Goal: Obtain resource: Download file/media

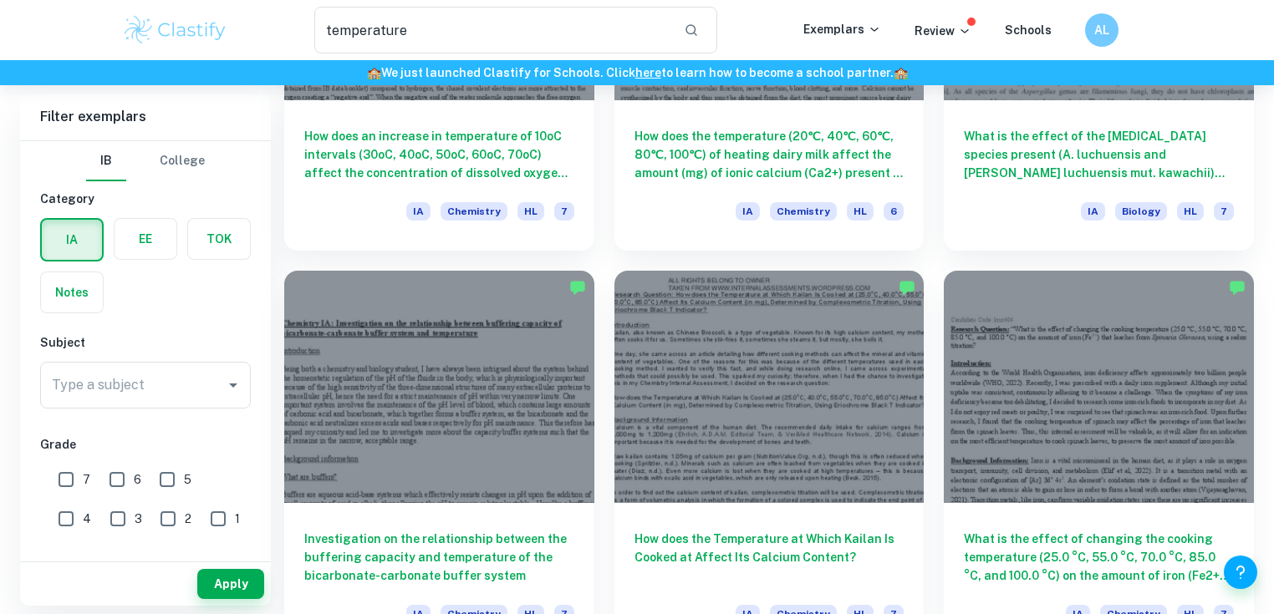
scroll to position [2073, 0]
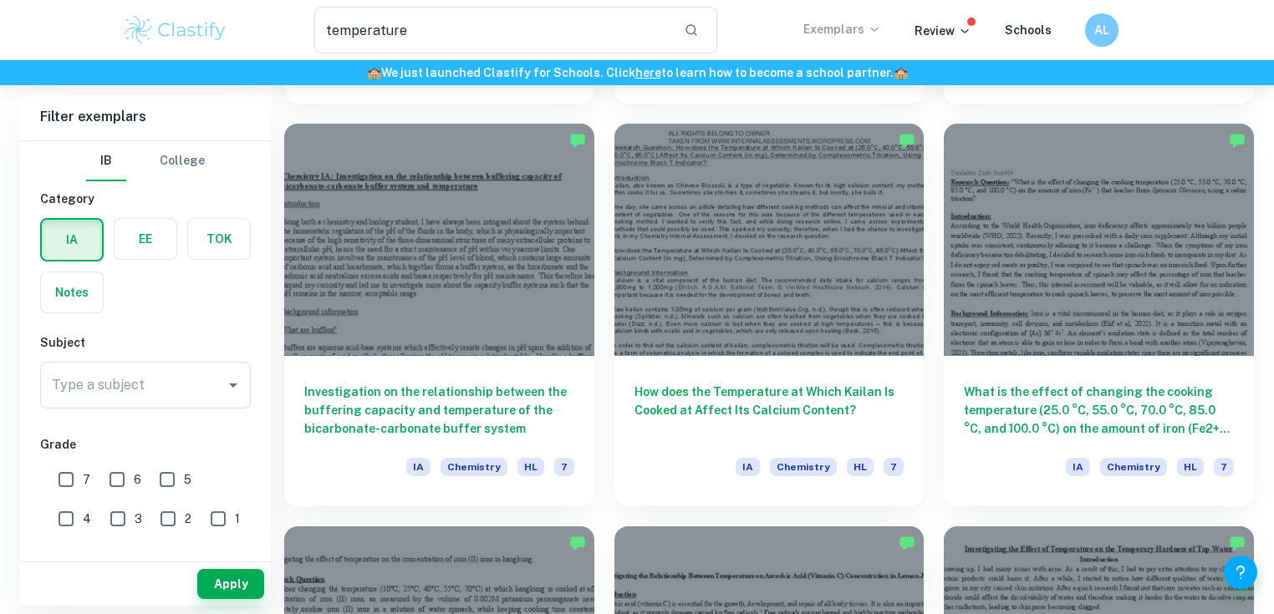
click at [876, 24] on icon at bounding box center [874, 29] width 13 height 13
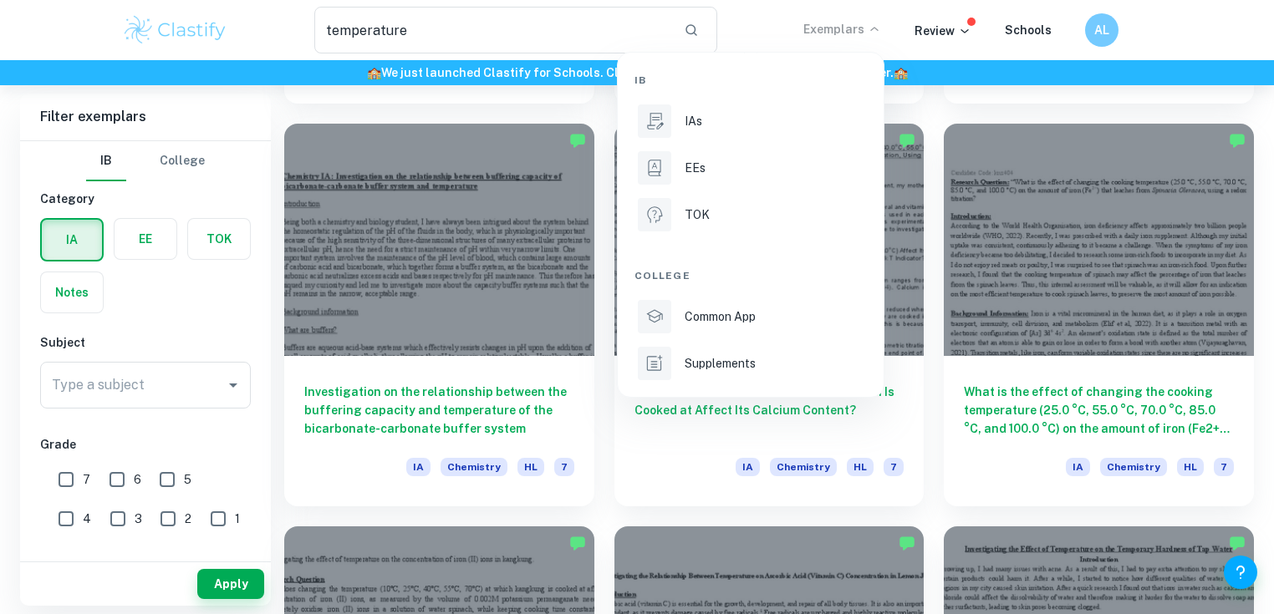
click at [1090, 23] on div at bounding box center [637, 307] width 1274 height 614
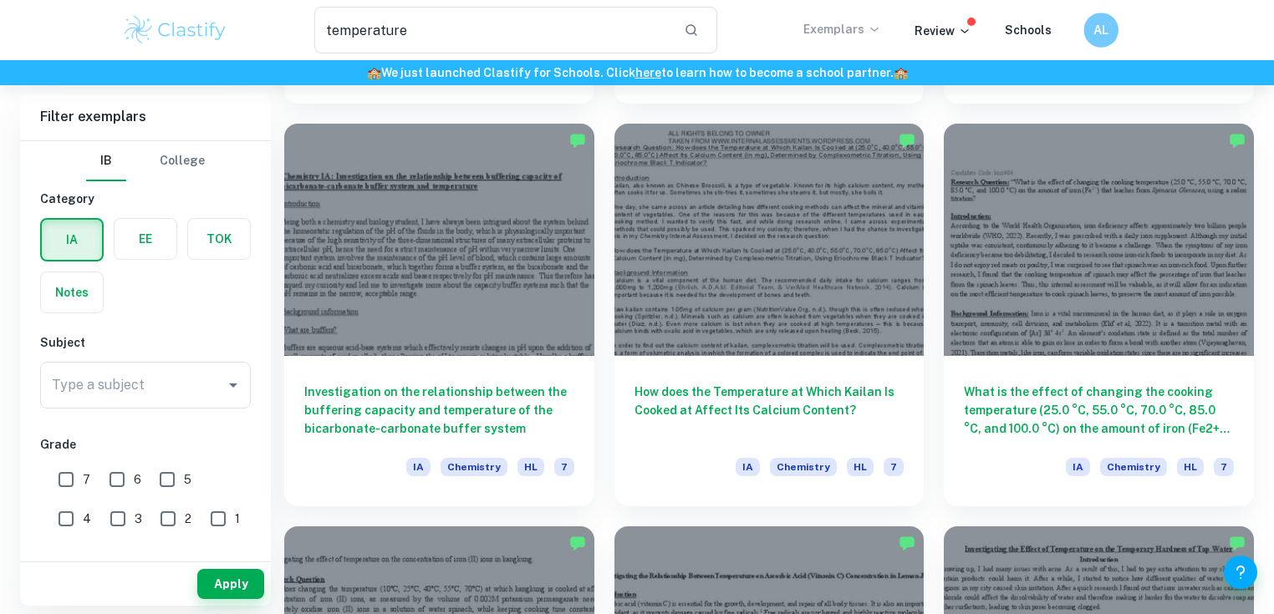
click at [1088, 30] on div "AL" at bounding box center [1100, 30] width 35 height 35
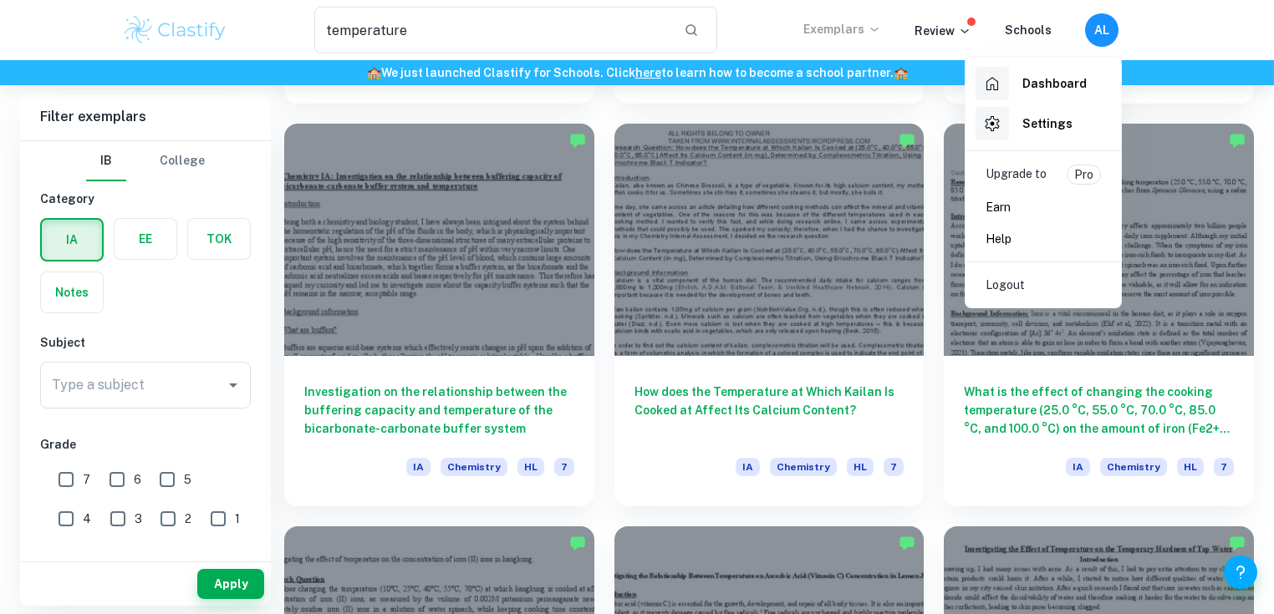
click at [1032, 90] on h6 "Dashboard" at bounding box center [1054, 83] width 64 height 18
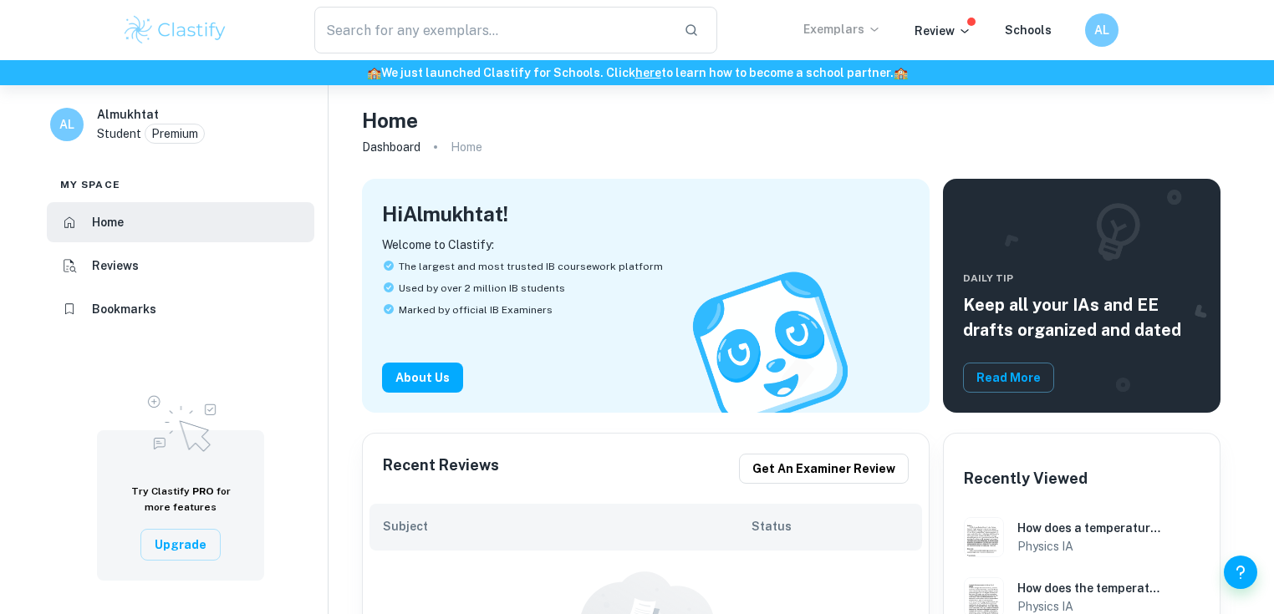
click at [84, 273] on li "Reviews" at bounding box center [180, 266] width 267 height 40
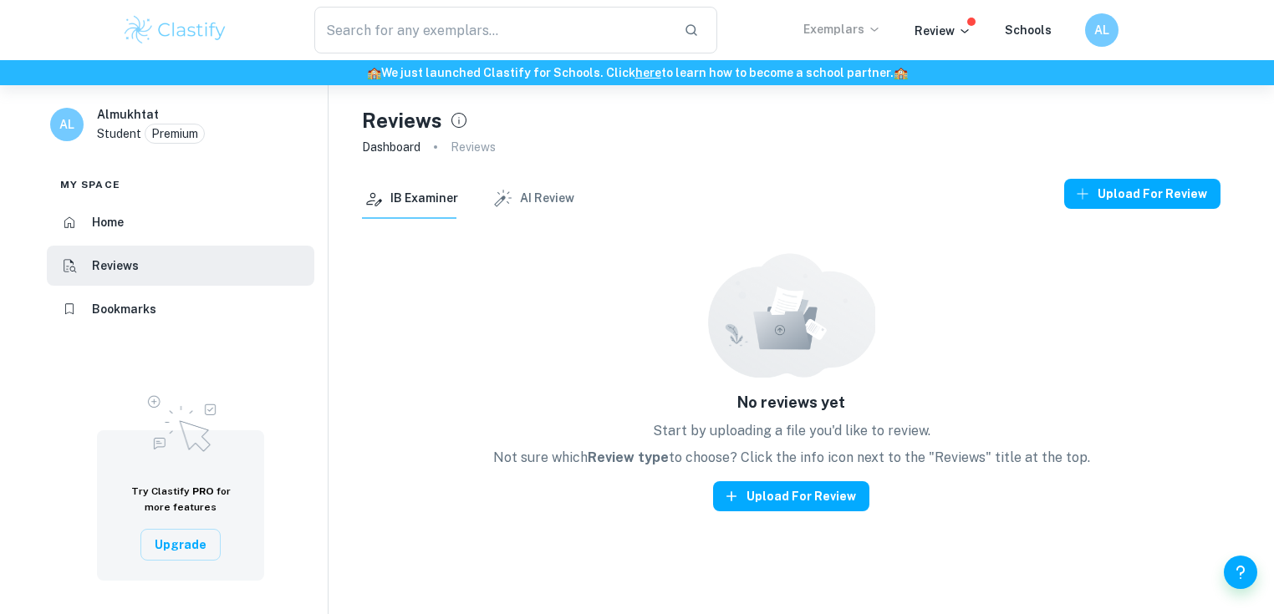
click at [111, 314] on h6 "Bookmarks" at bounding box center [124, 309] width 64 height 18
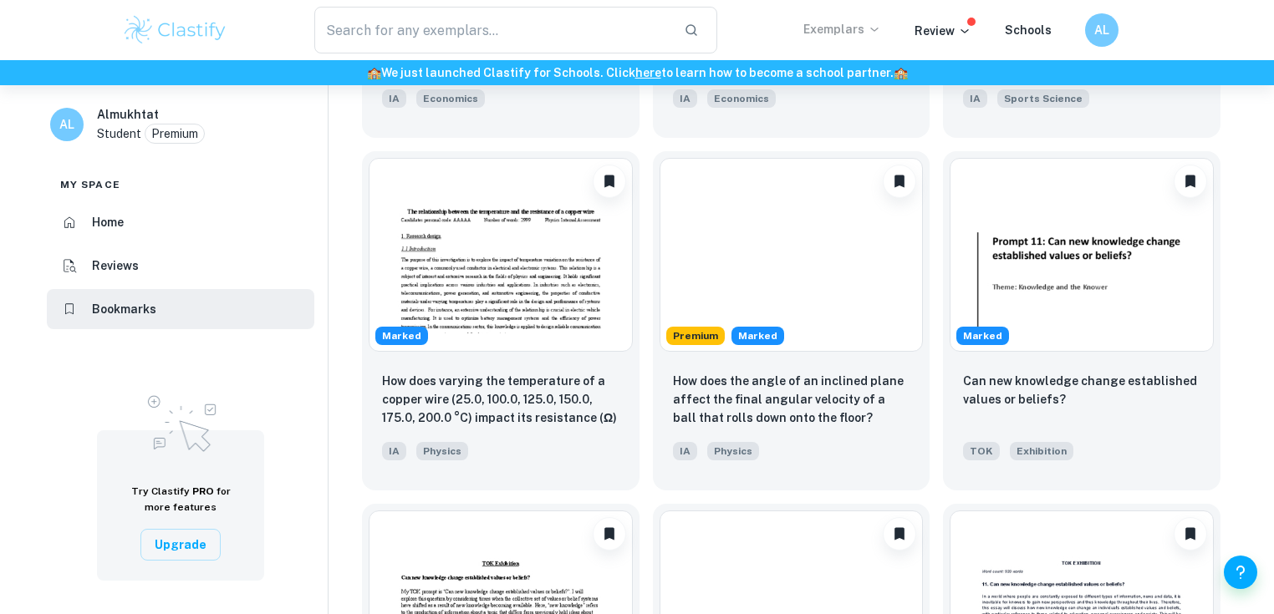
scroll to position [736, 0]
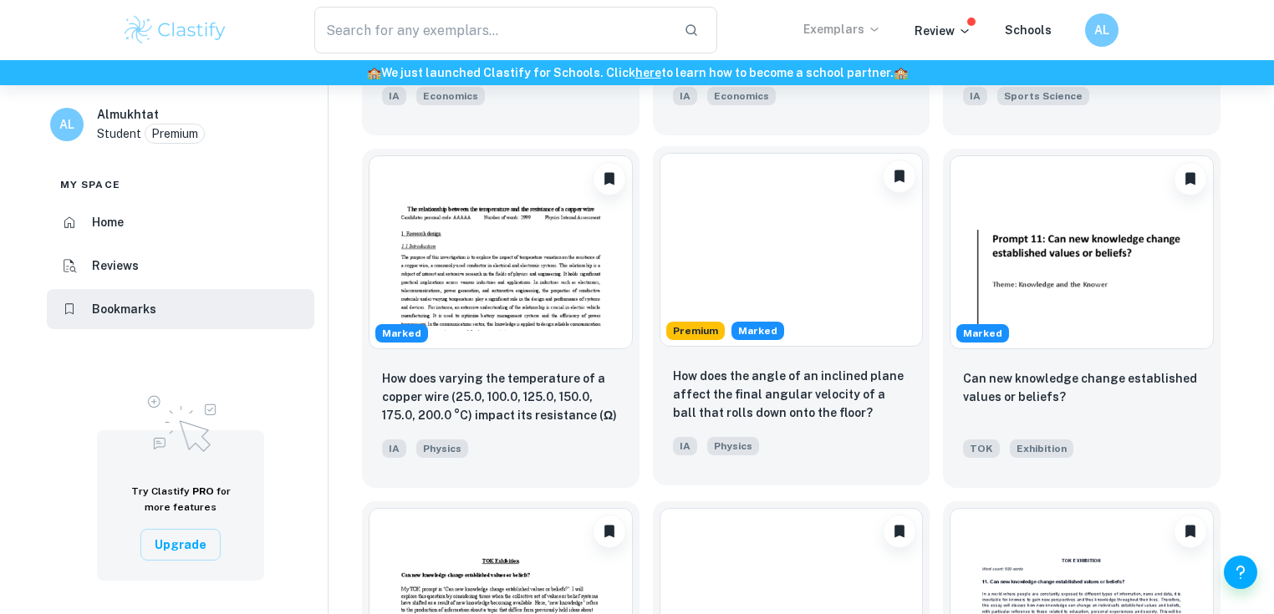
click at [819, 292] on img at bounding box center [791, 250] width 264 height 194
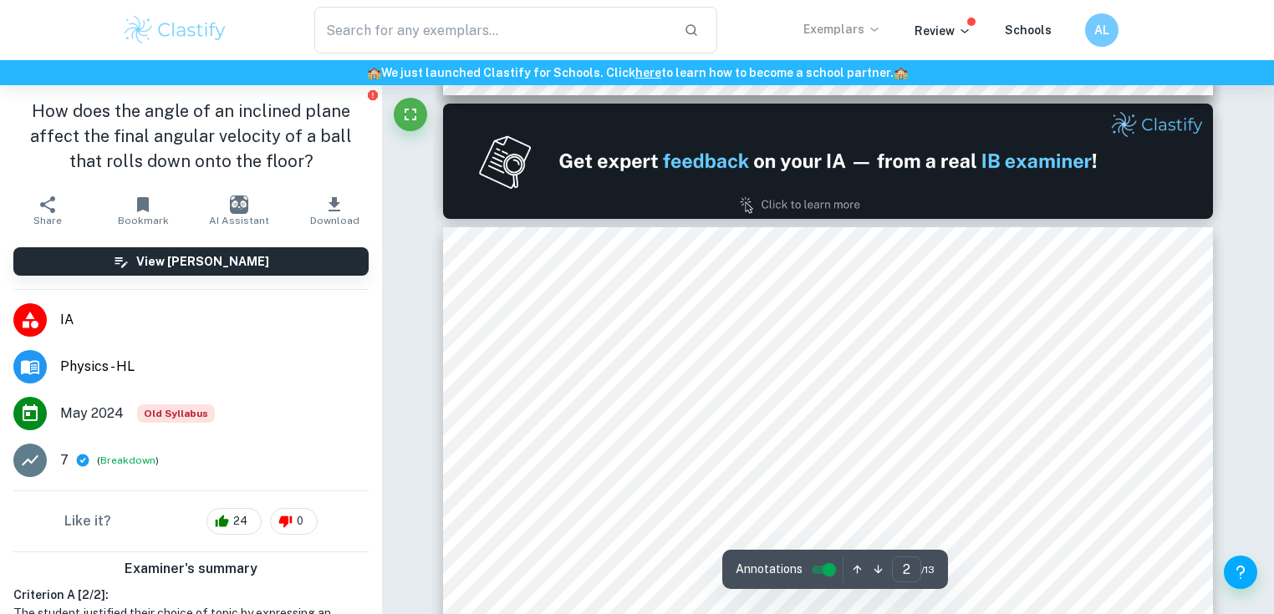
type input "1"
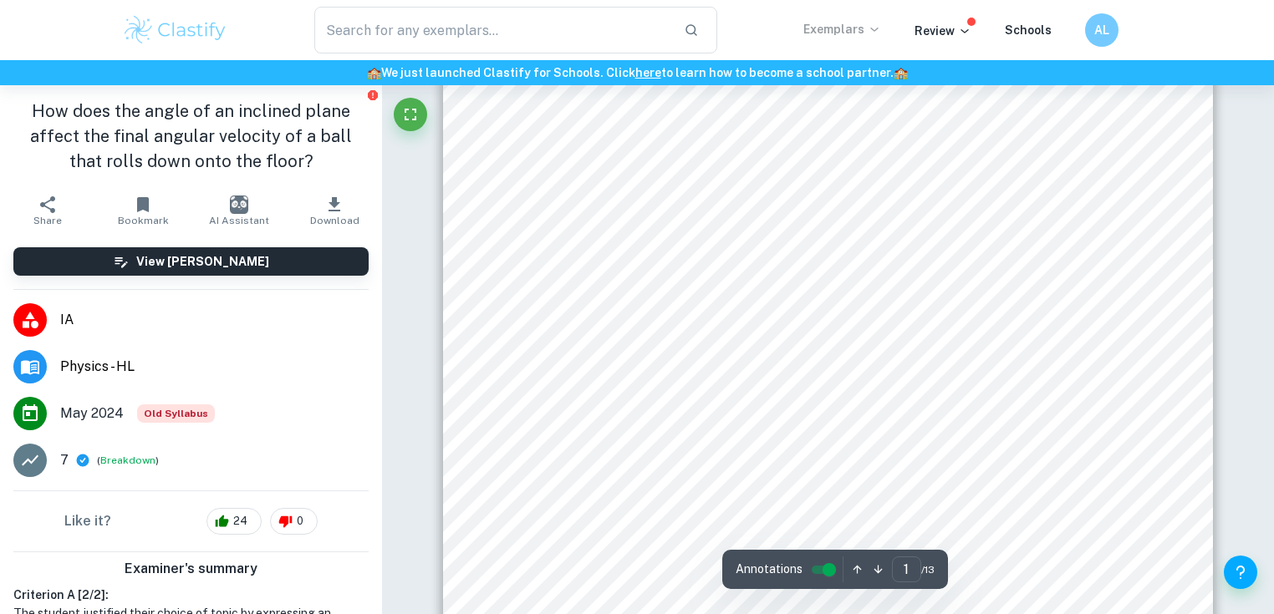
scroll to position [334, 0]
click at [612, 240] on div "The effect of the angle of an inclined plane on the final angular velocity of a…" at bounding box center [828, 266] width 771 height 997
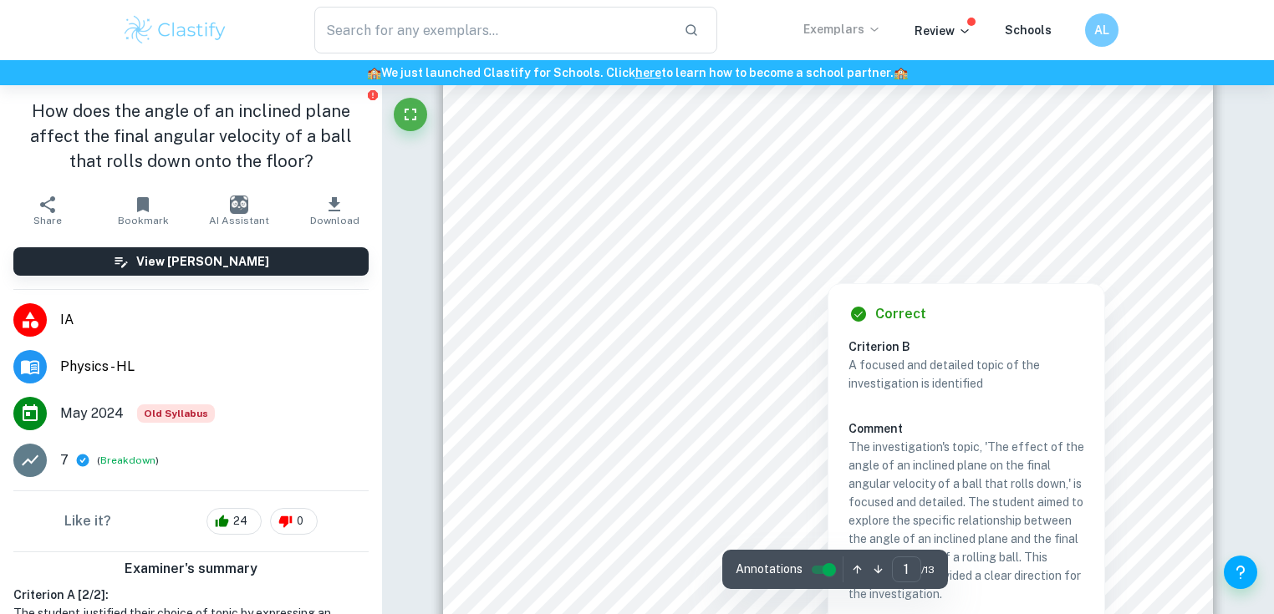
drag, startPoint x: 622, startPoint y: 242, endPoint x: 650, endPoint y: 242, distance: 28.4
click at [650, 242] on div at bounding box center [828, 247] width 414 height 23
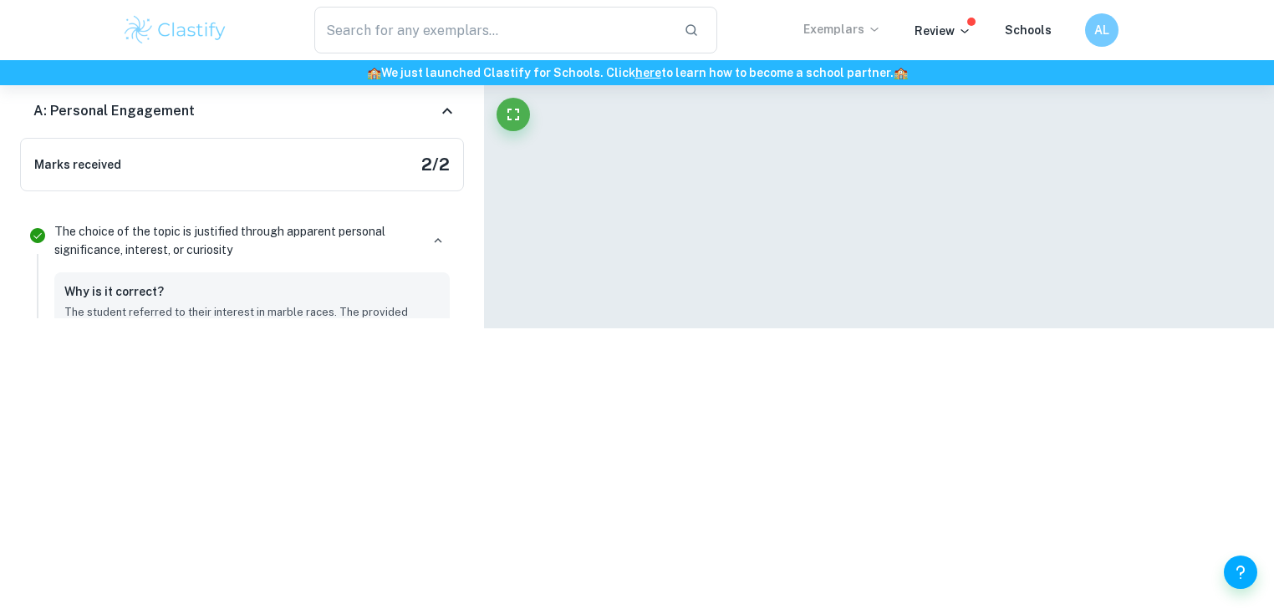
scroll to position [922, 0]
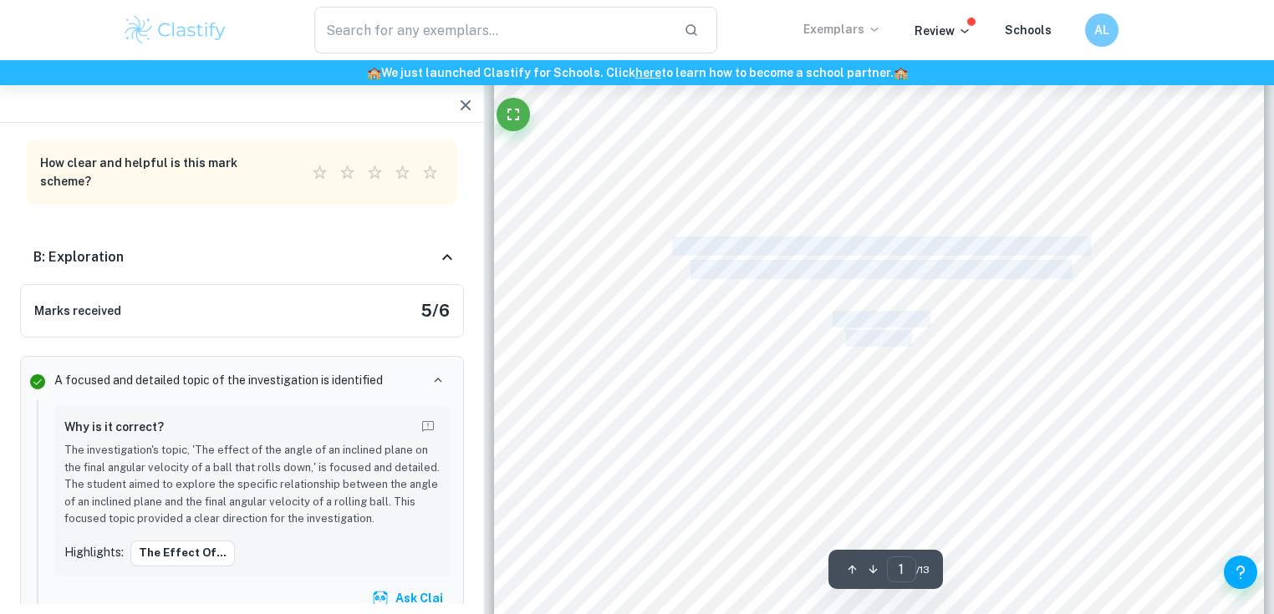
drag, startPoint x: 1075, startPoint y: 267, endPoint x: 675, endPoint y: 247, distance: 400.1
click at [675, 247] on div "The effect of the angle of an inclined plane on the final angular velocity of a…" at bounding box center [879, 266] width 771 height 997
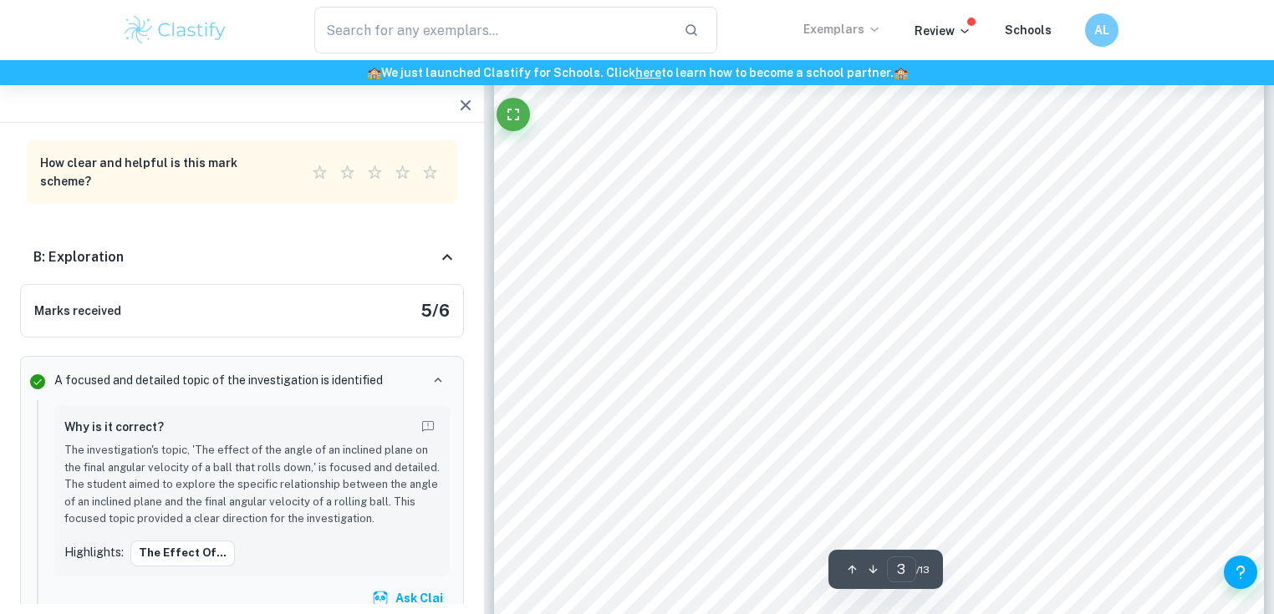
scroll to position [2207, 0]
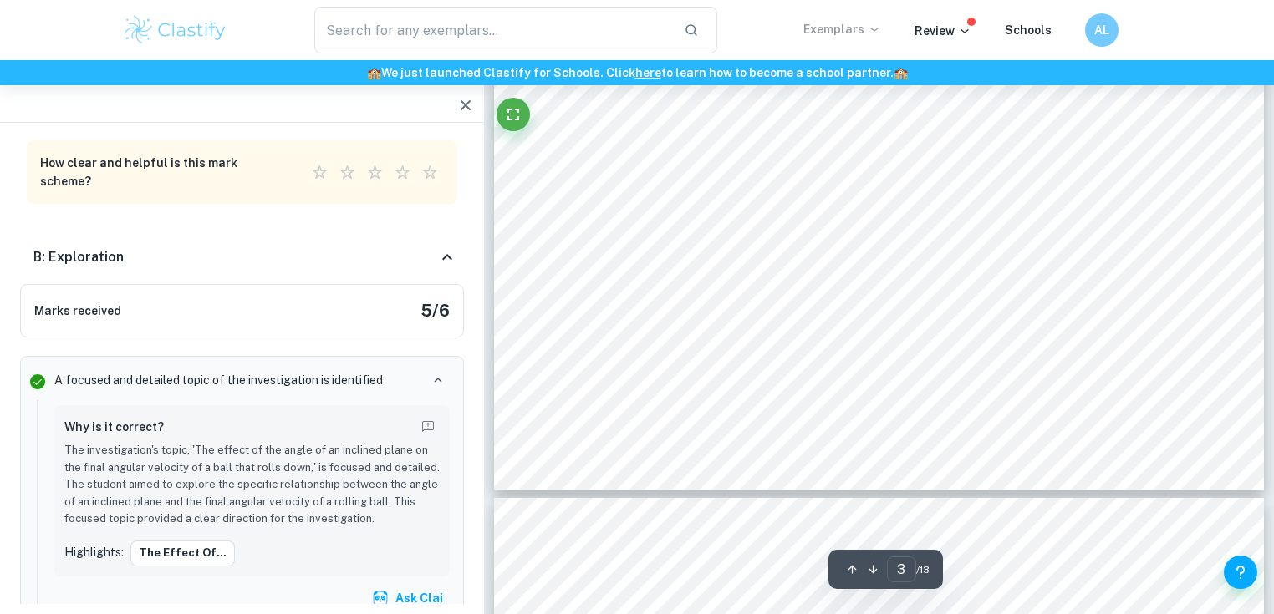
type input "4"
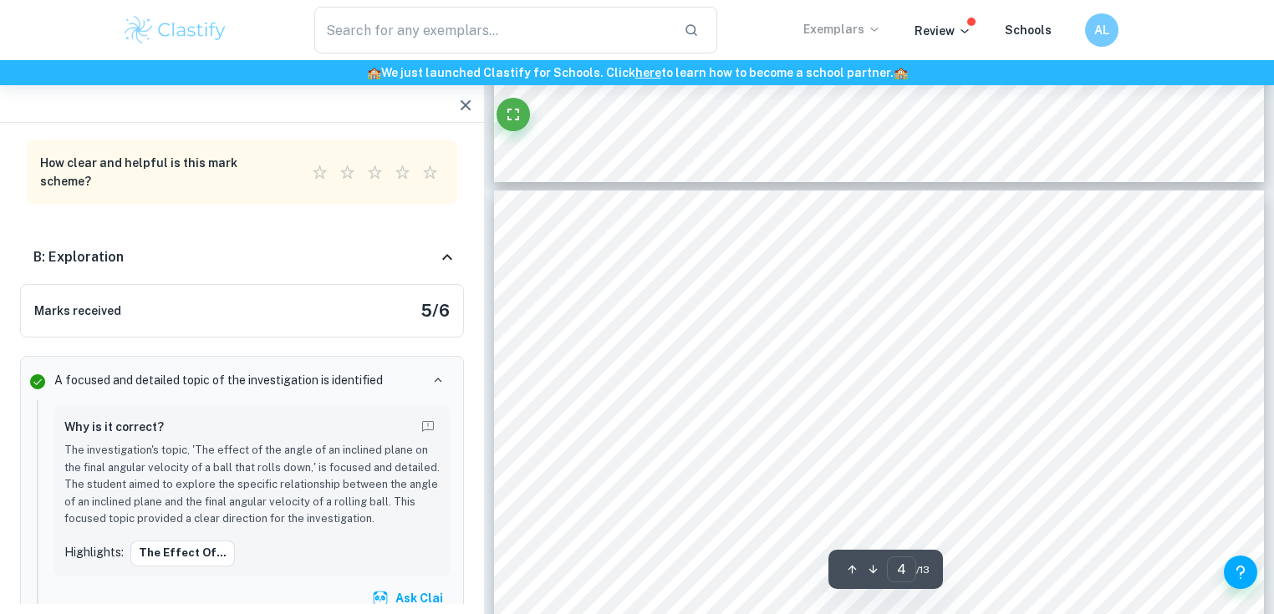
scroll to position [3209, 0]
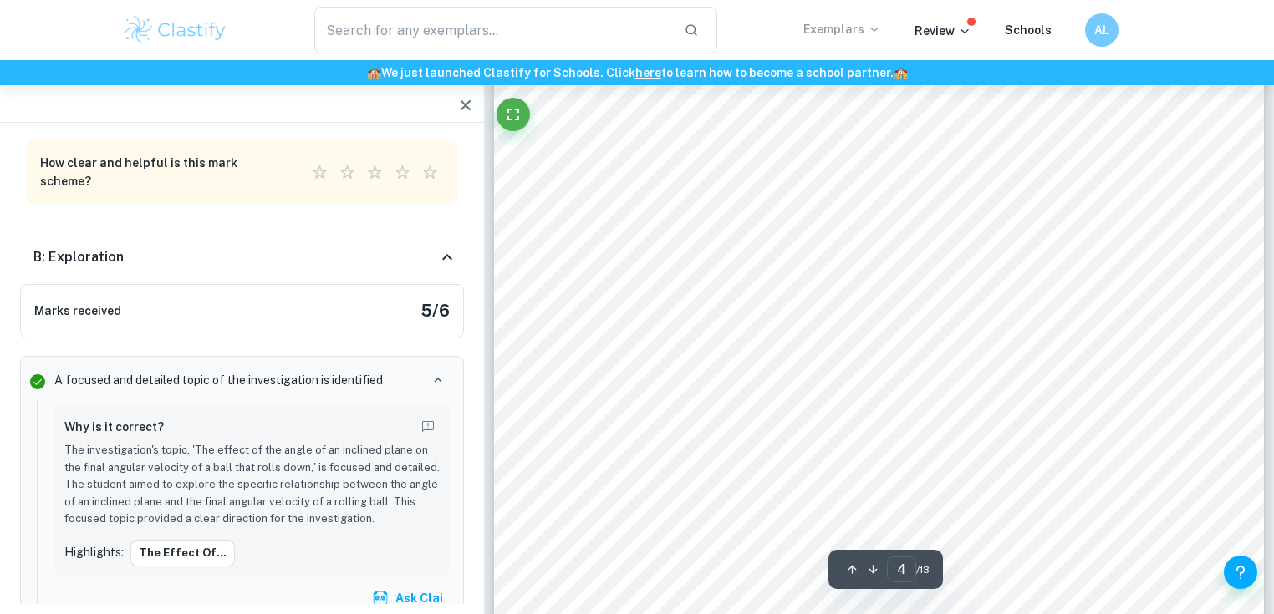
click at [458, 102] on icon "button" at bounding box center [466, 105] width 20 height 20
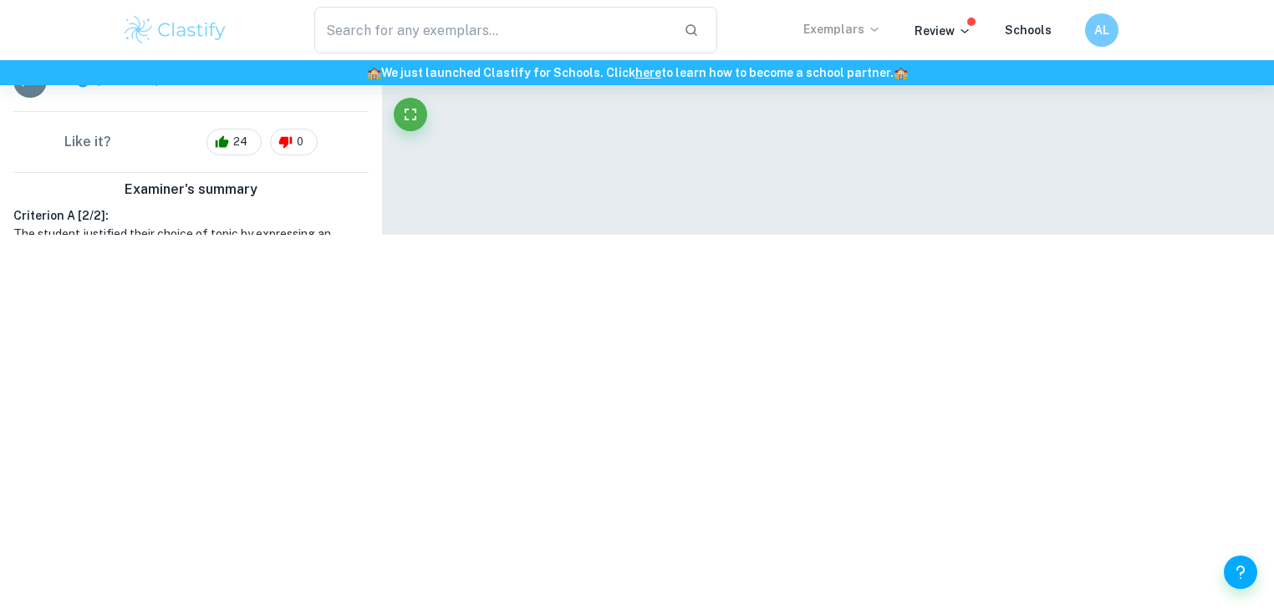
scroll to position [407, 0]
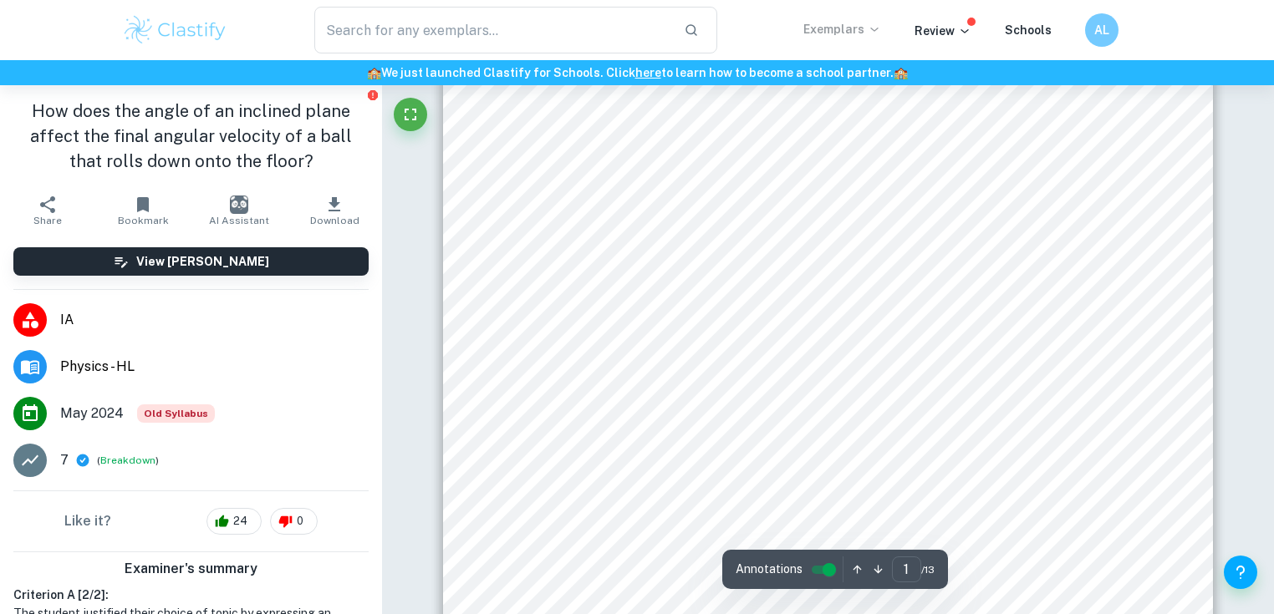
click at [338, 211] on button "Download" at bounding box center [334, 210] width 95 height 47
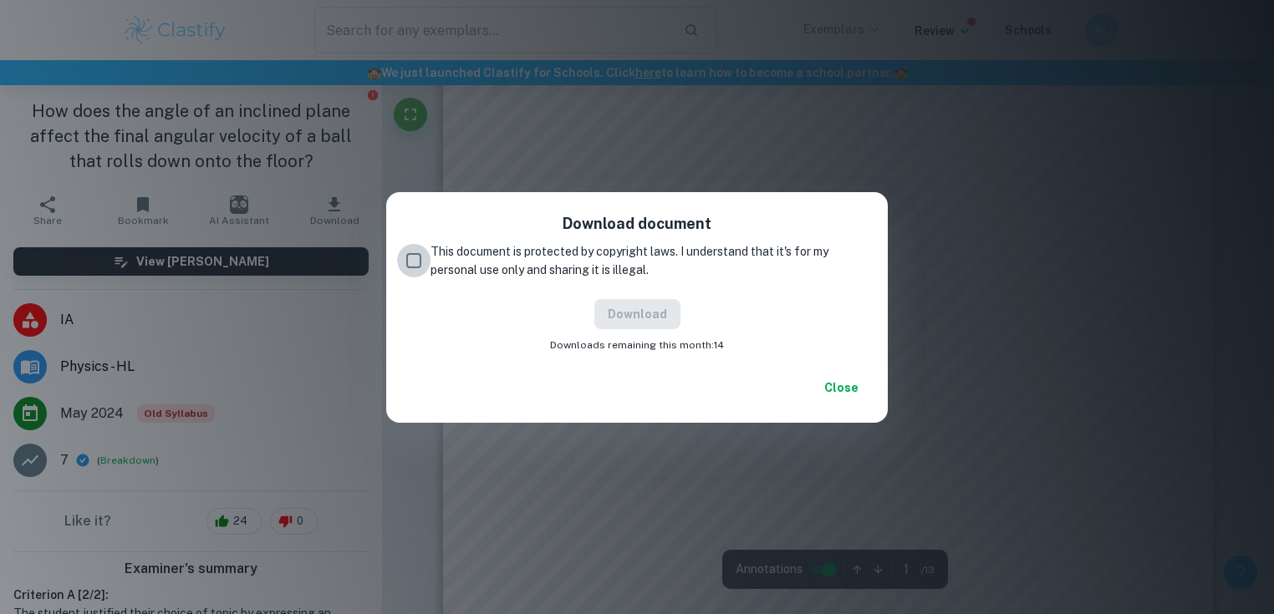
click at [408, 261] on input "This document is protected by copyright laws. I understand that it's for my per…" at bounding box center [413, 260] width 33 height 33
checkbox input "true"
click at [624, 318] on button "Download" at bounding box center [637, 314] width 86 height 30
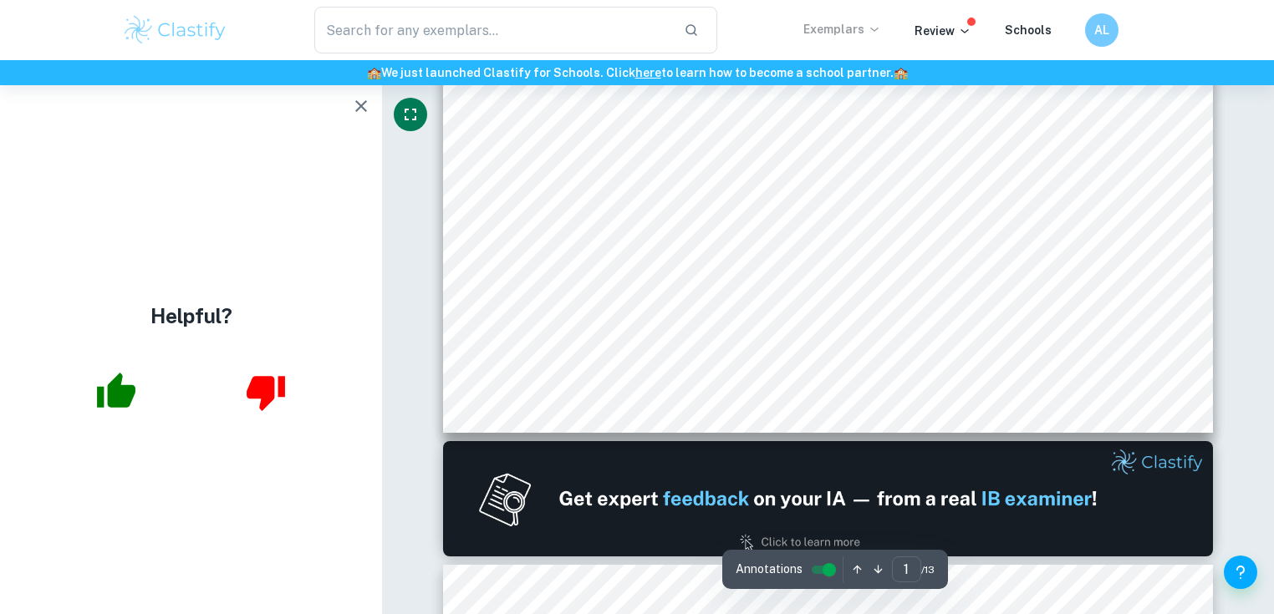
scroll to position [741, 0]
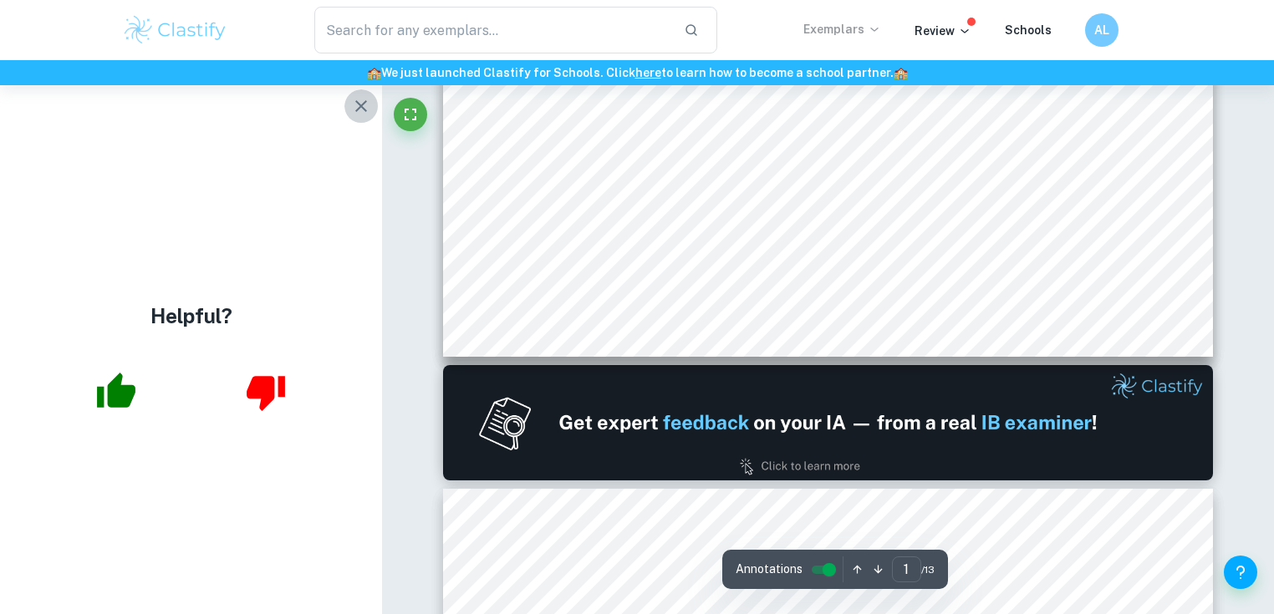
click at [354, 100] on icon "button" at bounding box center [361, 106] width 20 height 20
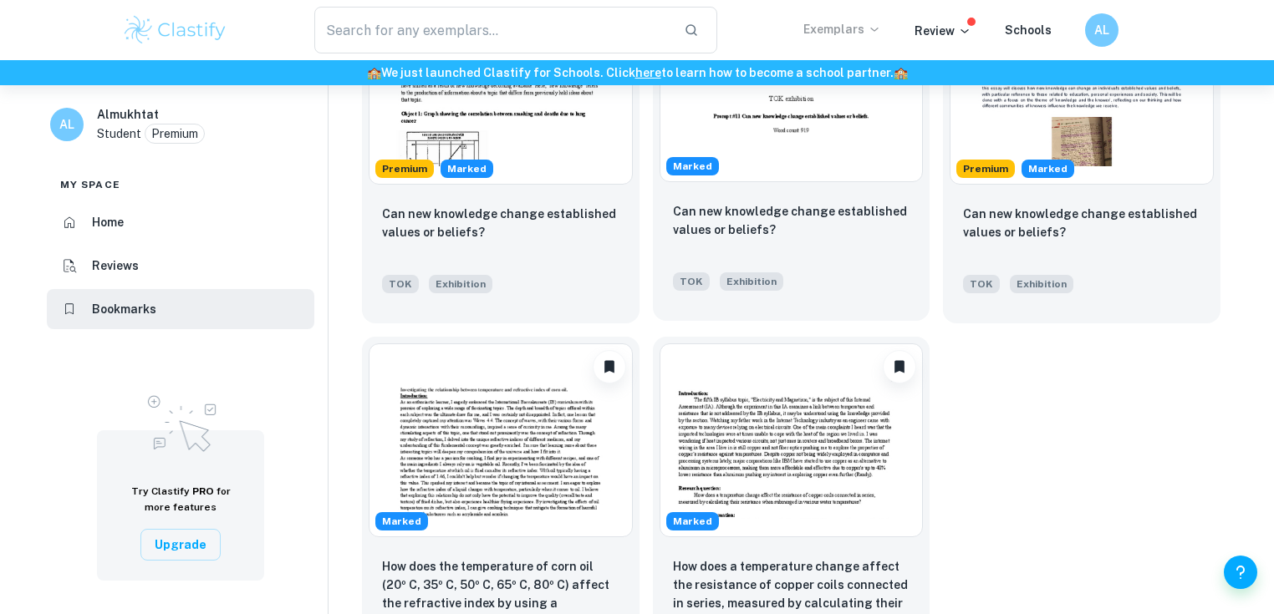
scroll to position [1289, 0]
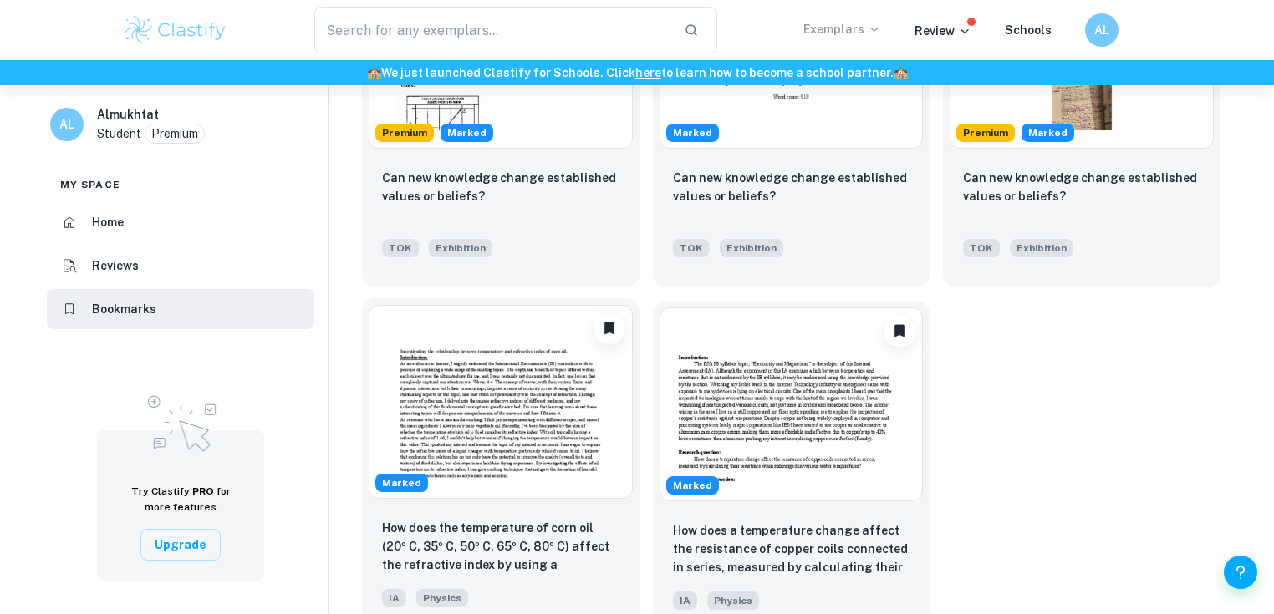
click at [559, 438] on img at bounding box center [501, 402] width 264 height 194
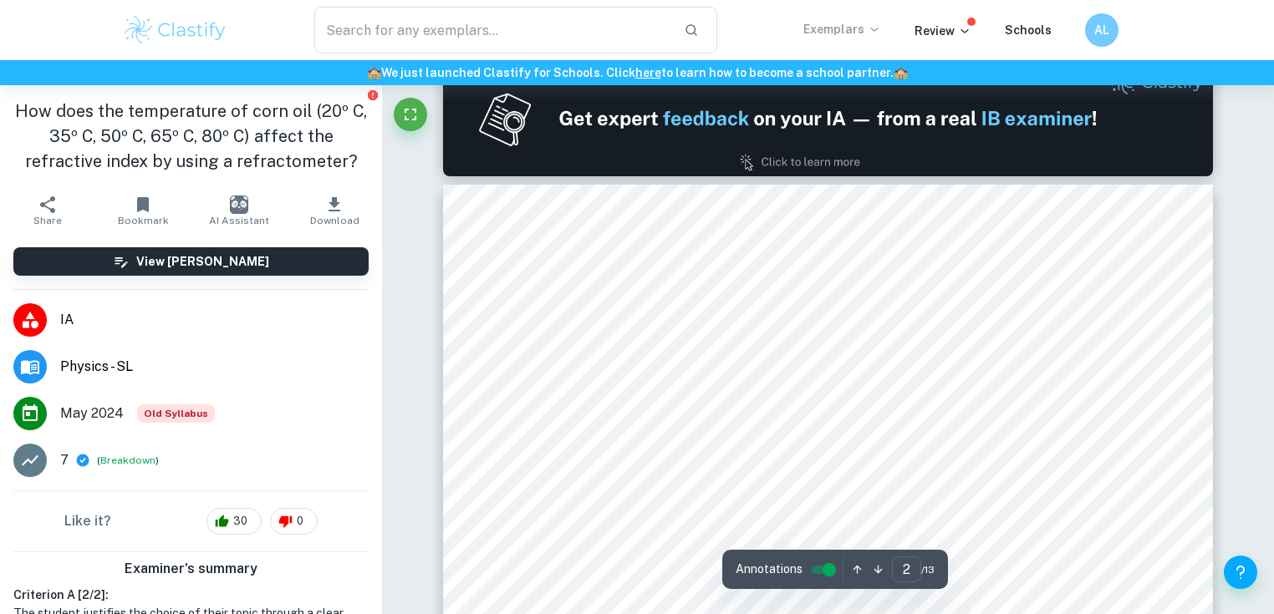
type input "1"
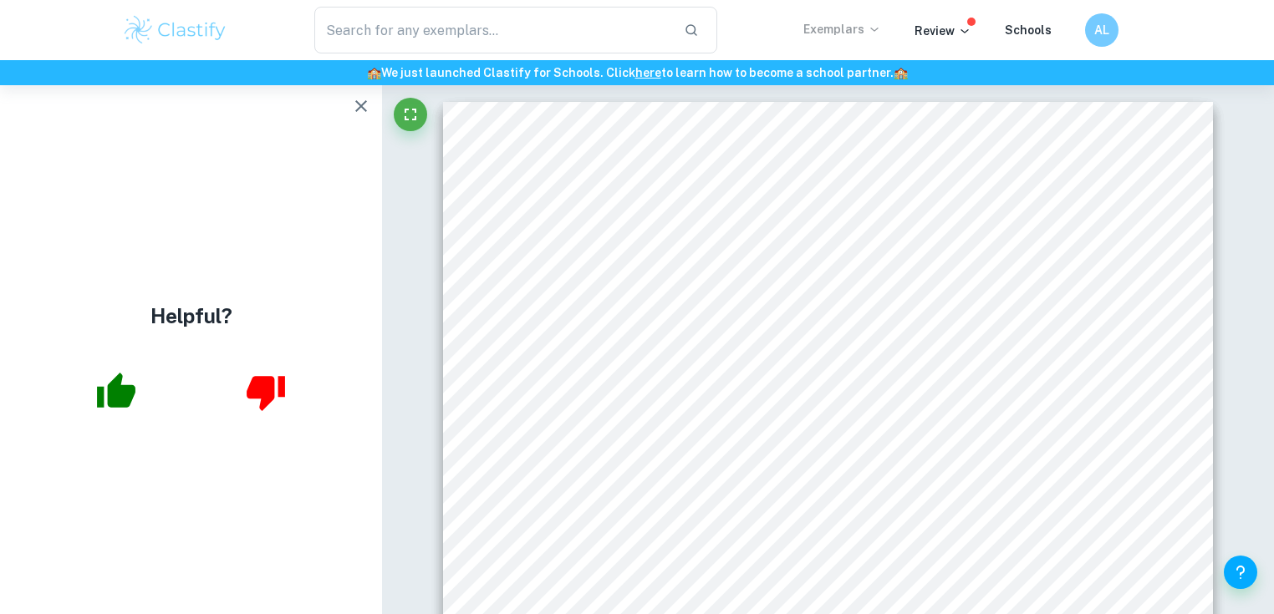
click at [361, 103] on icon "button" at bounding box center [361, 106] width 20 height 20
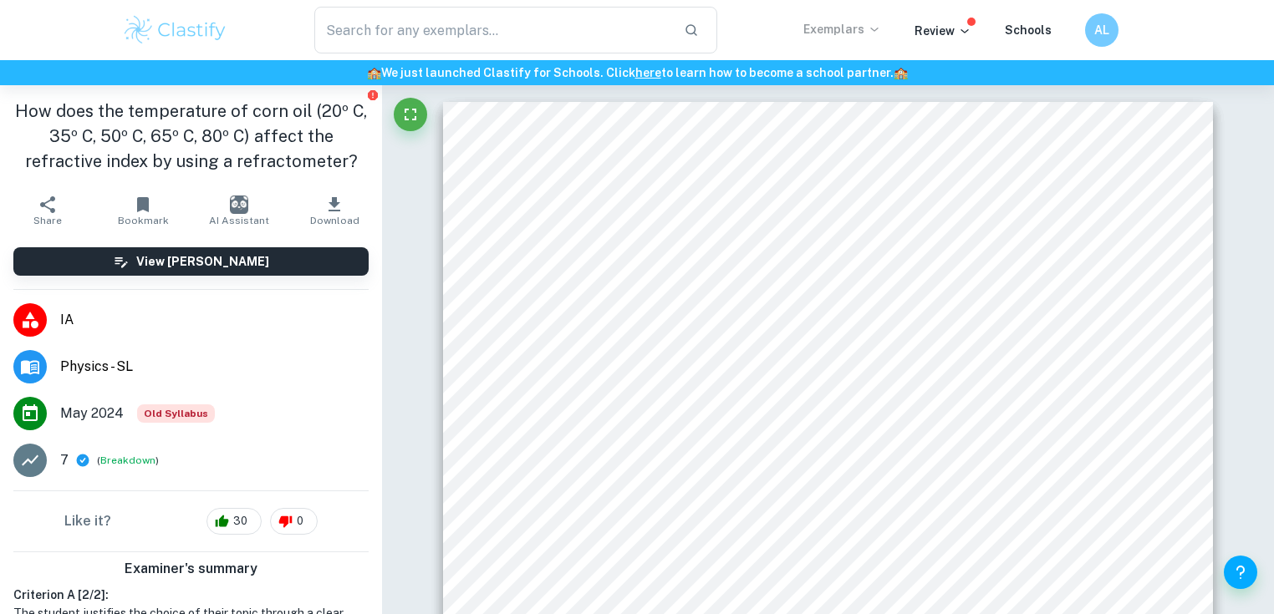
click at [328, 201] on icon "button" at bounding box center [334, 204] width 12 height 14
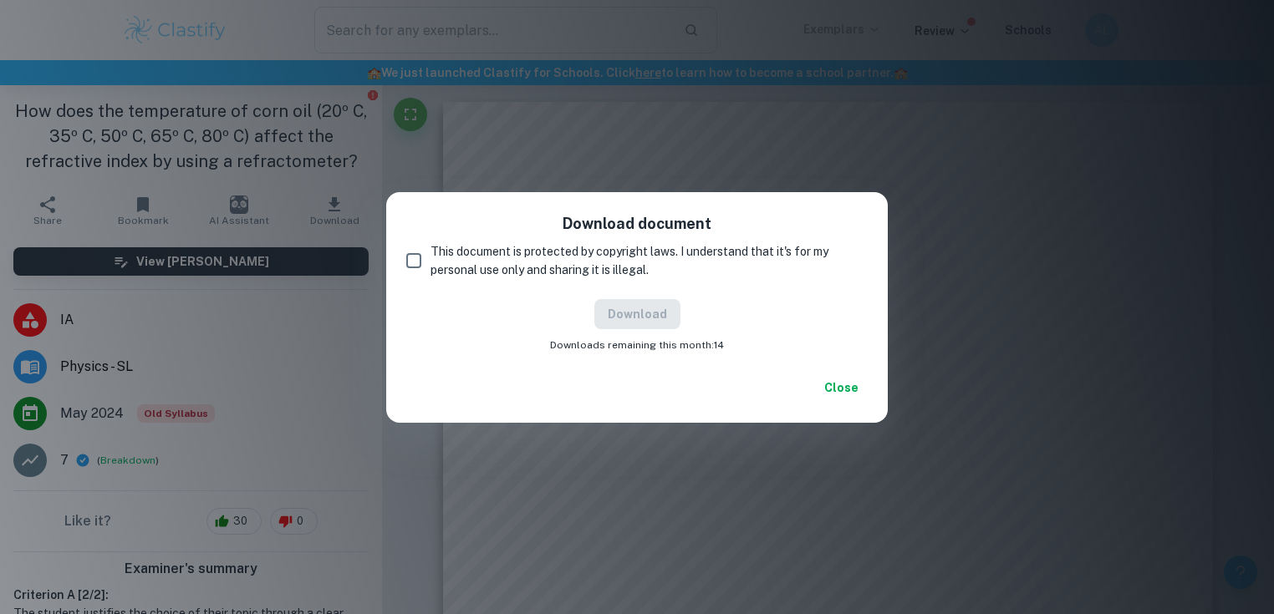
click at [416, 264] on input "This document is protected by copyright laws. I understand that it's for my per…" at bounding box center [413, 260] width 33 height 33
checkbox input "true"
click at [649, 312] on button "Download" at bounding box center [637, 314] width 86 height 30
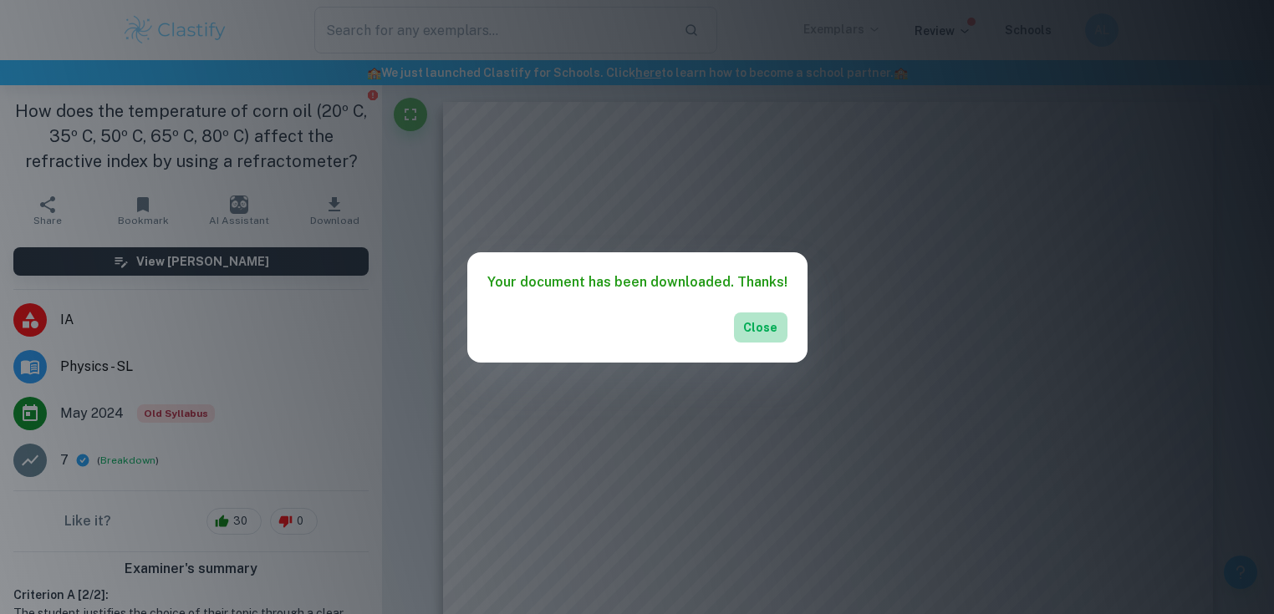
click at [743, 324] on button "Close" at bounding box center [760, 328] width 53 height 30
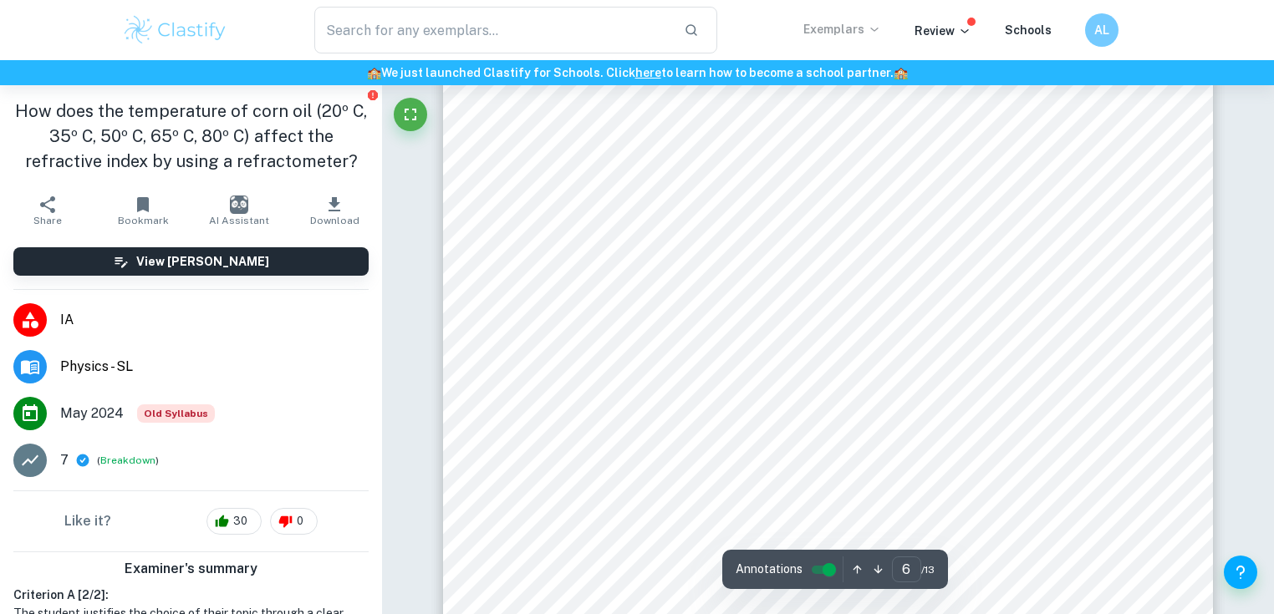
scroll to position [5750, 0]
type input "12"
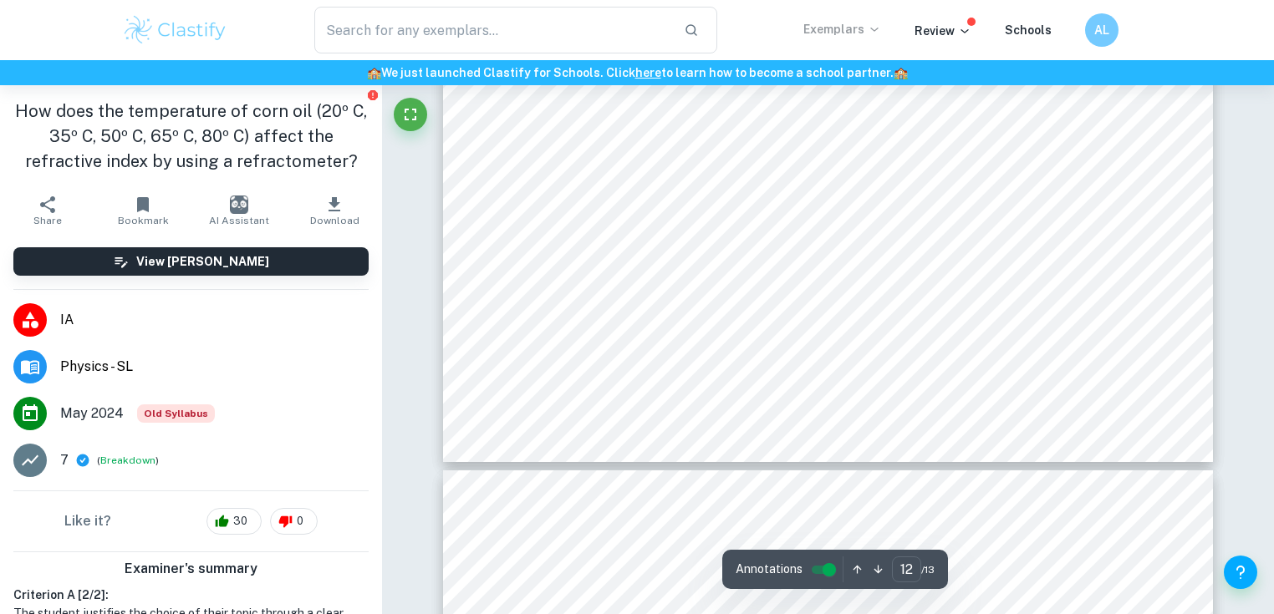
scroll to position [11409, 0]
